Goal: Task Accomplishment & Management: Manage account settings

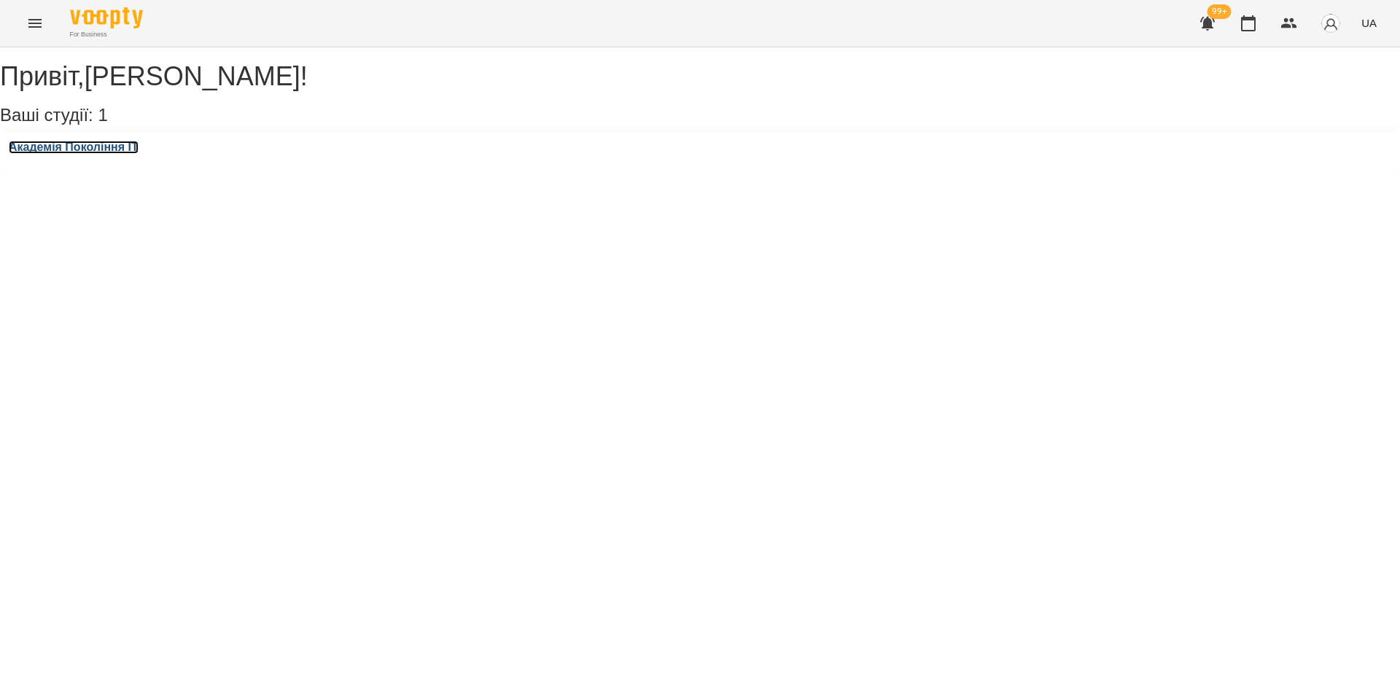
click at [90, 154] on h3 "Академія Покоління ІТ" at bounding box center [74, 147] width 130 height 13
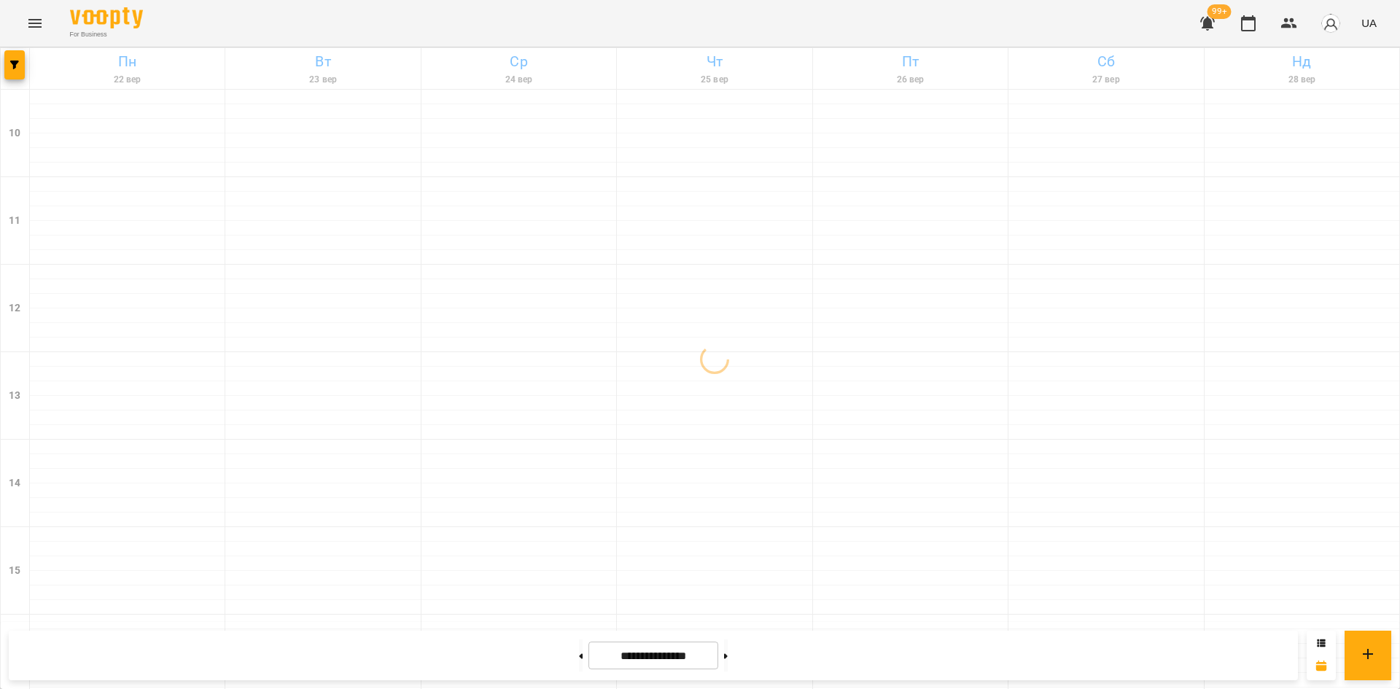
scroll to position [604, 0]
click at [579, 656] on button at bounding box center [581, 656] width 4 height 32
click at [579, 653] on button at bounding box center [581, 656] width 4 height 32
click at [728, 650] on button at bounding box center [726, 656] width 4 height 32
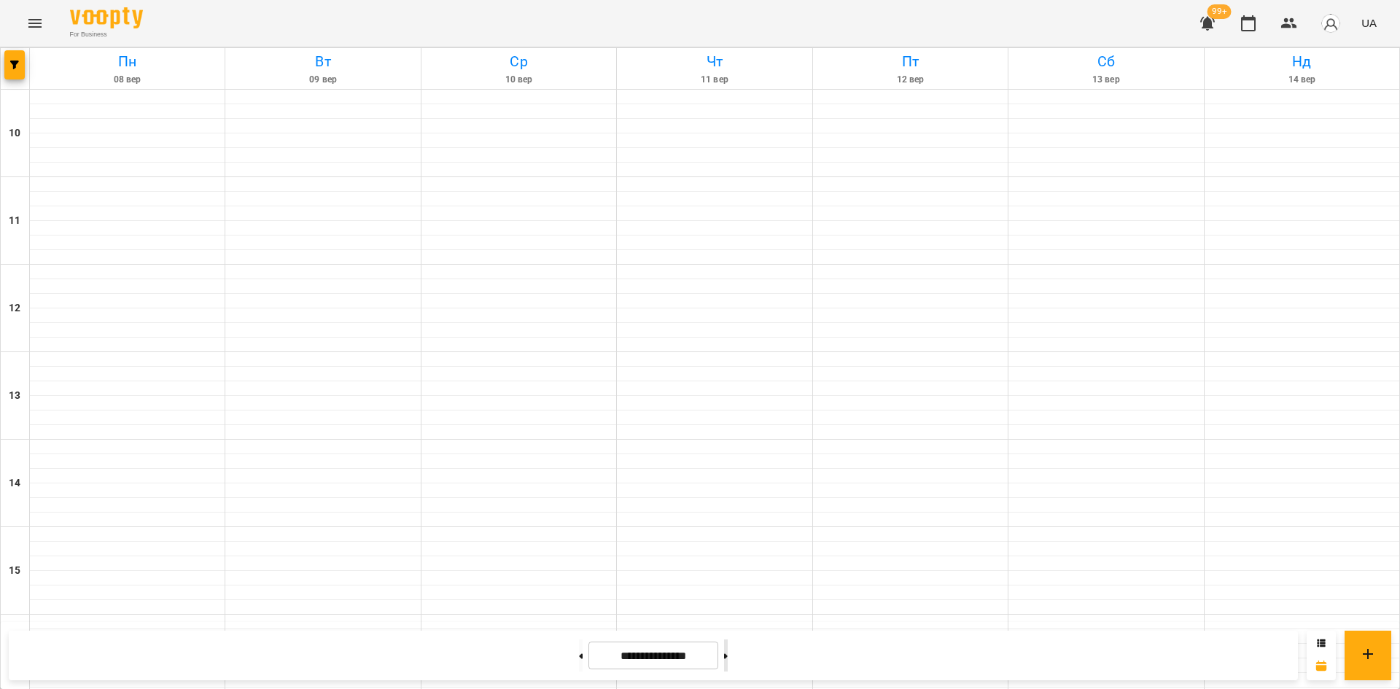
type input "**********"
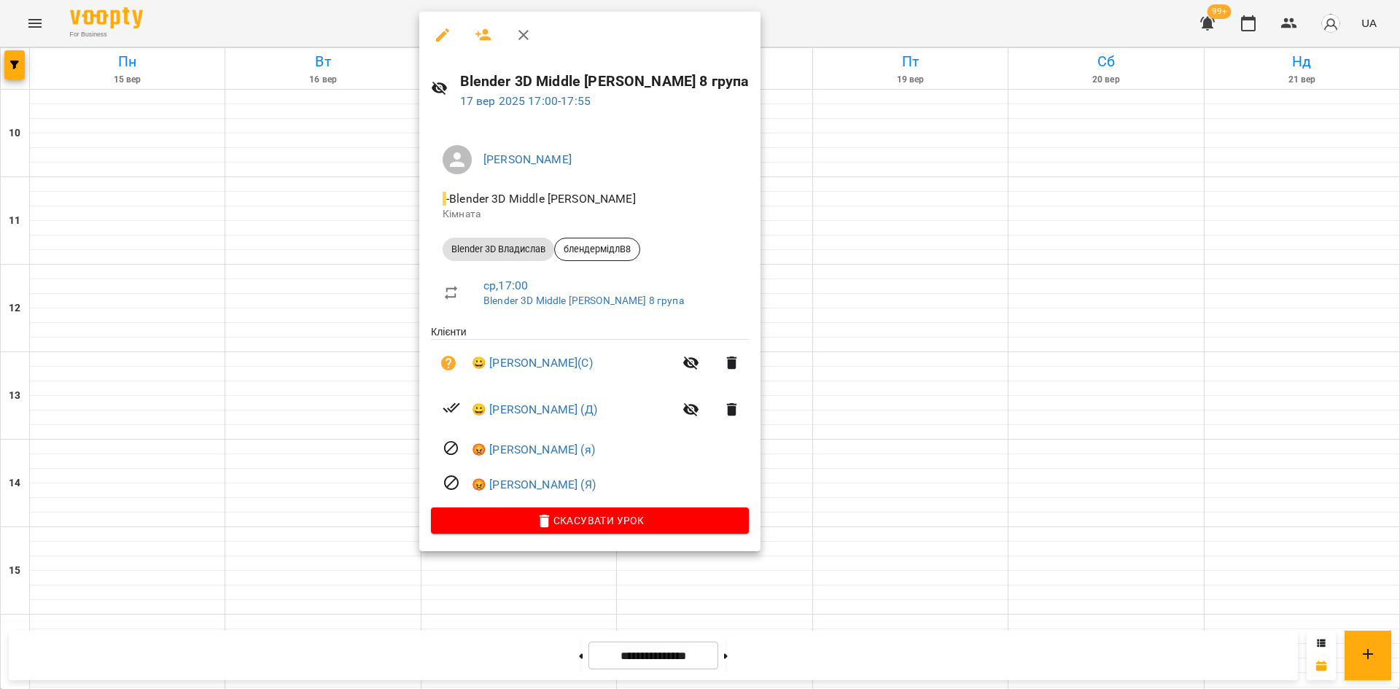
click at [443, 45] on button "button" at bounding box center [442, 35] width 35 height 35
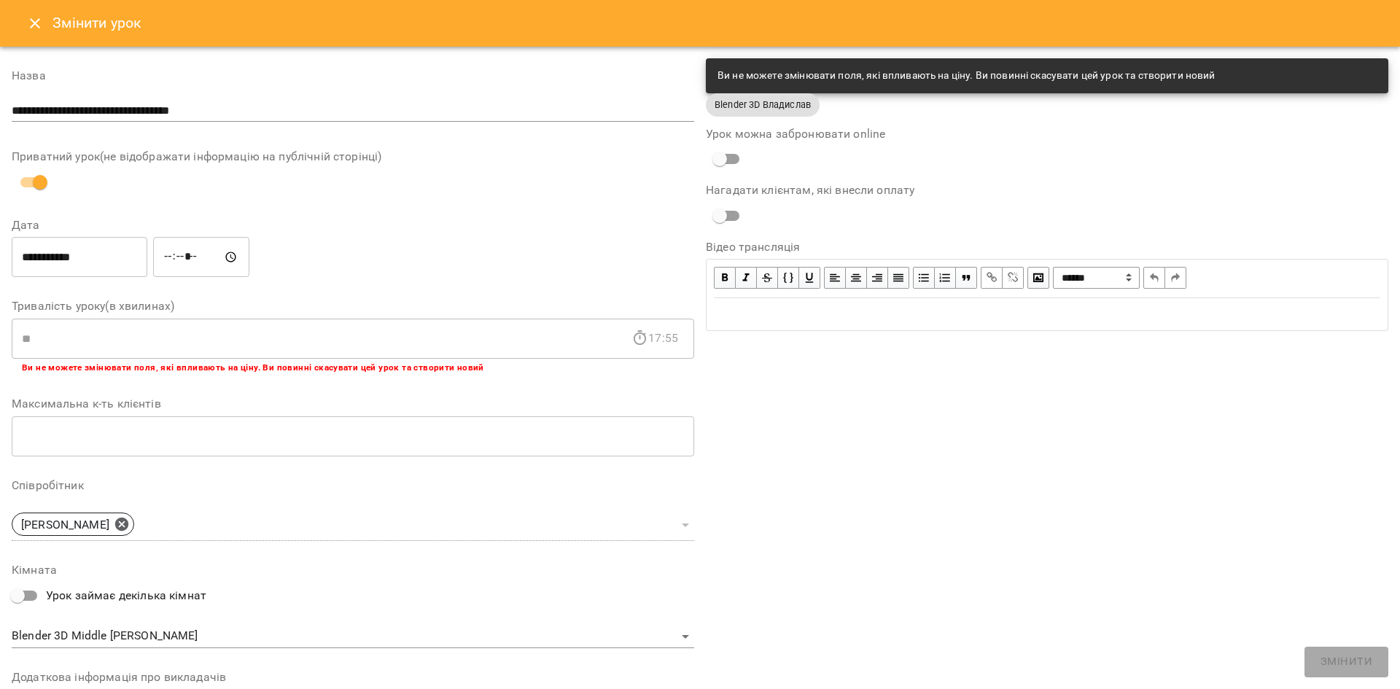
click at [31, 24] on icon "Close" at bounding box center [35, 24] width 18 height 18
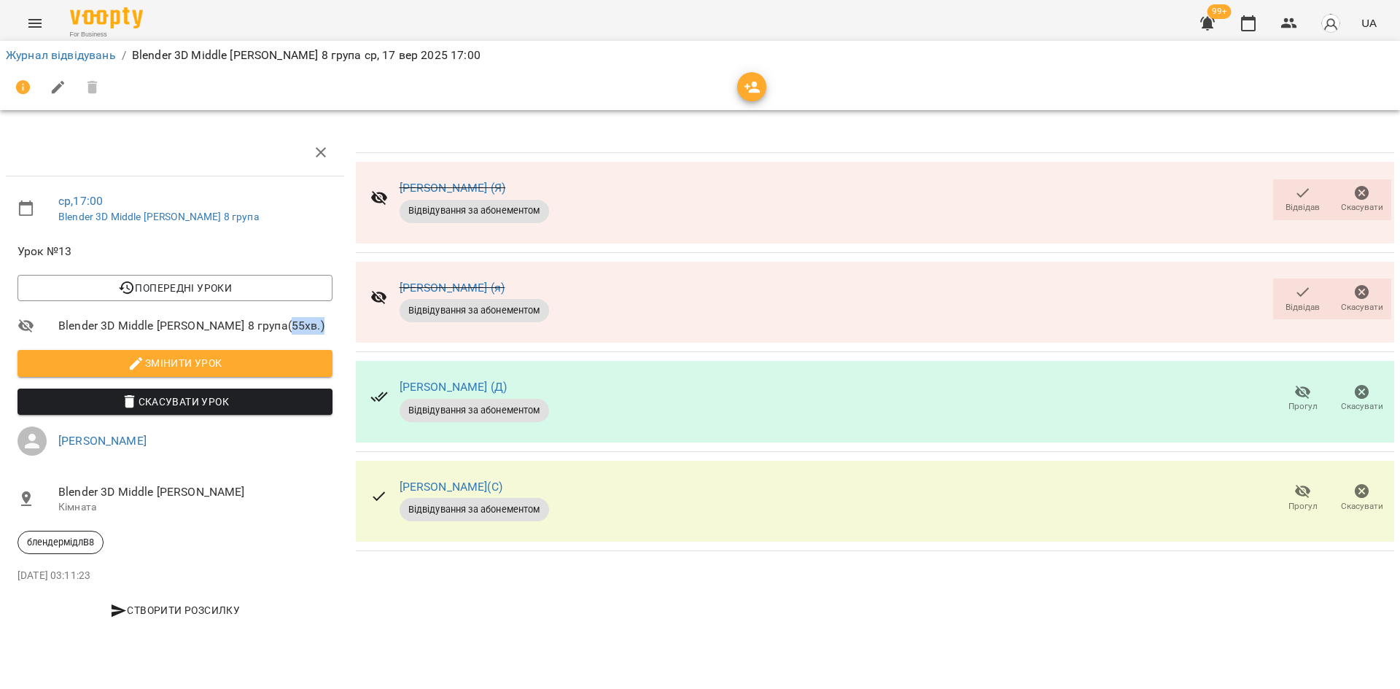
drag, startPoint x: 298, startPoint y: 325, endPoint x: 261, endPoint y: 323, distance: 36.5
click at [261, 323] on span "Blender 3D Middle [PERSON_NAME] 8 група ( 55 хв. )" at bounding box center [195, 326] width 274 height 18
click at [272, 323] on span "Blender 3D Middle [PERSON_NAME] 8 група ( 55 хв. )" at bounding box center [195, 326] width 274 height 18
click at [268, 326] on span "Blender 3D Middle [PERSON_NAME] 8 група ( 55 хв. )" at bounding box center [195, 326] width 274 height 18
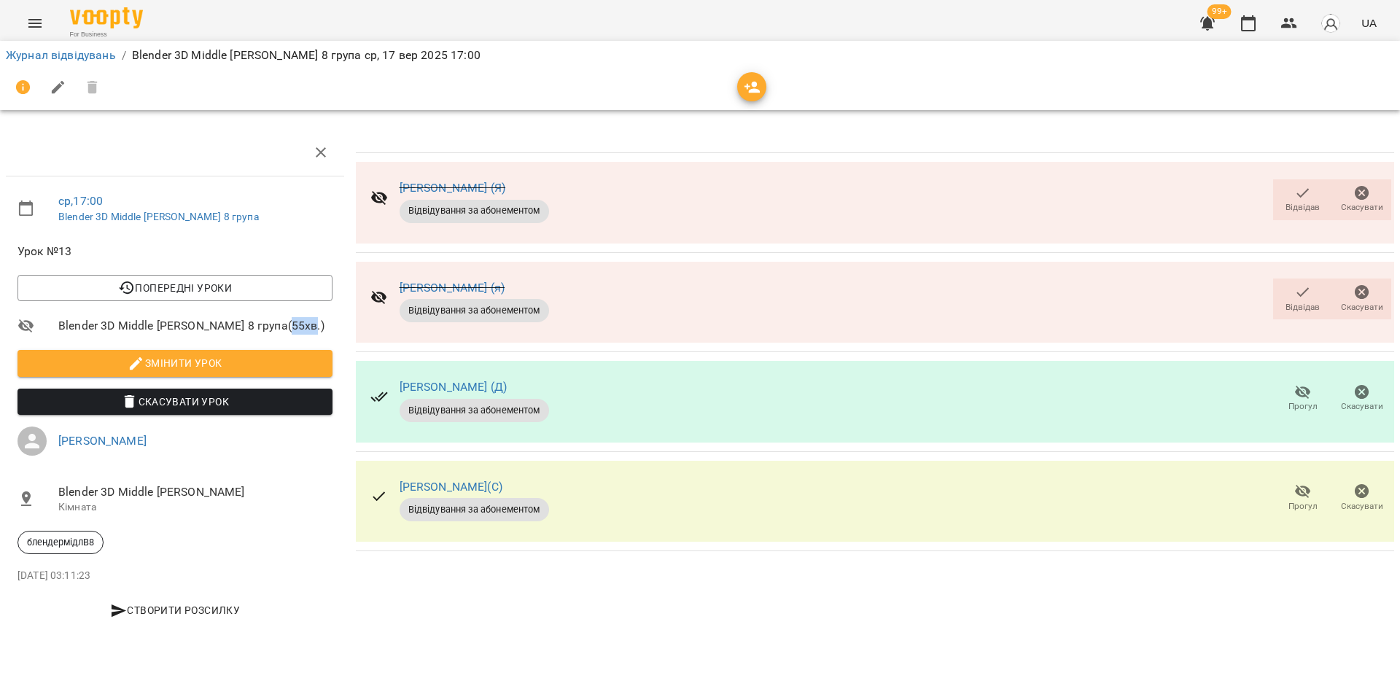
drag, startPoint x: 263, startPoint y: 325, endPoint x: 285, endPoint y: 325, distance: 22.6
click at [285, 325] on span "Blender 3D Middle [PERSON_NAME] 8 група ( 55 хв. )" at bounding box center [195, 326] width 274 height 18
drag, startPoint x: 260, startPoint y: 324, endPoint x: 282, endPoint y: 323, distance: 22.6
click at [282, 323] on span "Blender 3D Middle [PERSON_NAME] 8 група ( 55 хв. )" at bounding box center [195, 326] width 274 height 18
click at [270, 330] on span "Blender 3D Middle [PERSON_NAME] 8 група ( 55 хв. )" at bounding box center [195, 326] width 274 height 18
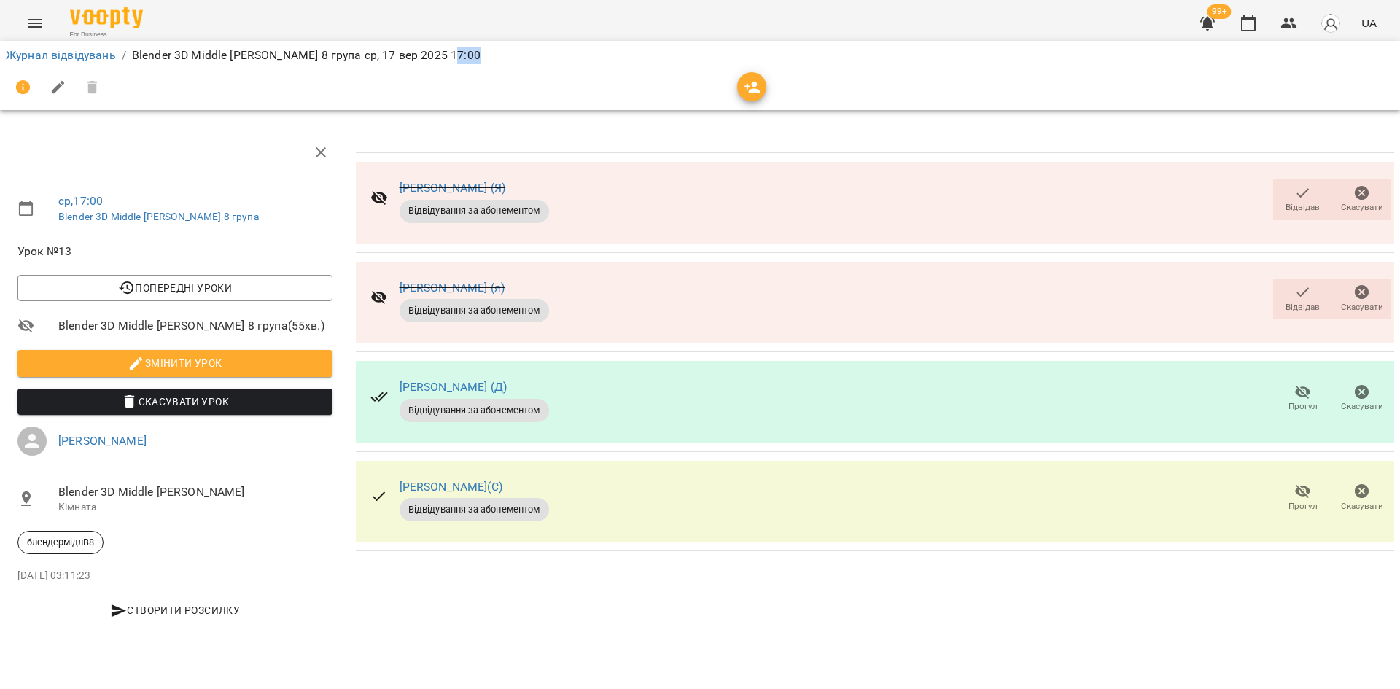
drag, startPoint x: 449, startPoint y: 53, endPoint x: 430, endPoint y: 55, distance: 19.0
click at [430, 55] on p "Blender 3D Middle [PERSON_NAME] 8 група [DATE] 17:00" at bounding box center [306, 56] width 349 height 18
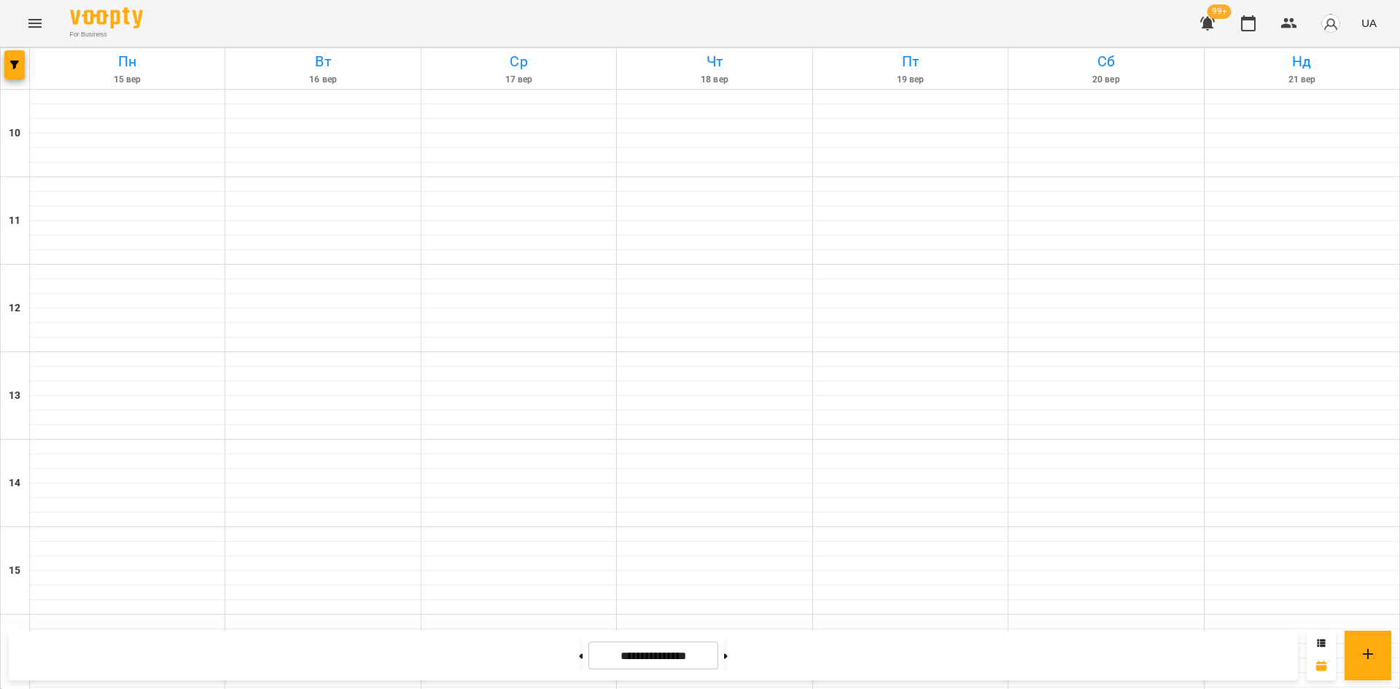
scroll to position [604, 0]
